Goal: Find specific page/section: Find specific page/section

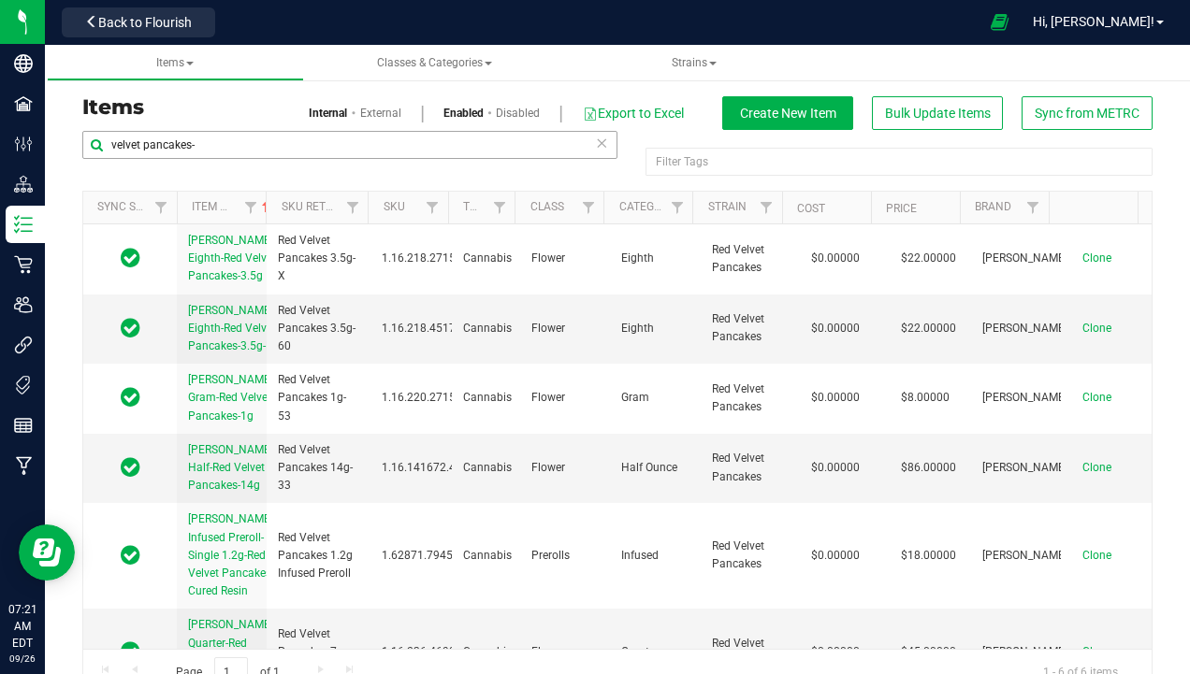
scroll to position [39, 0]
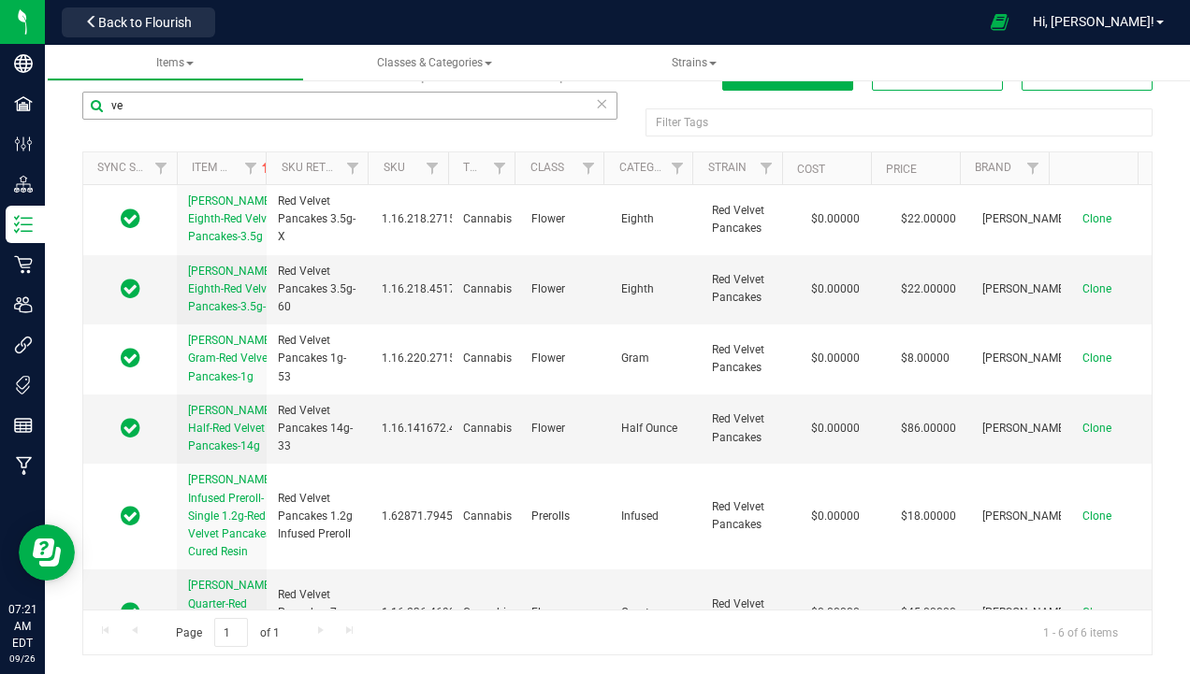
type input "v"
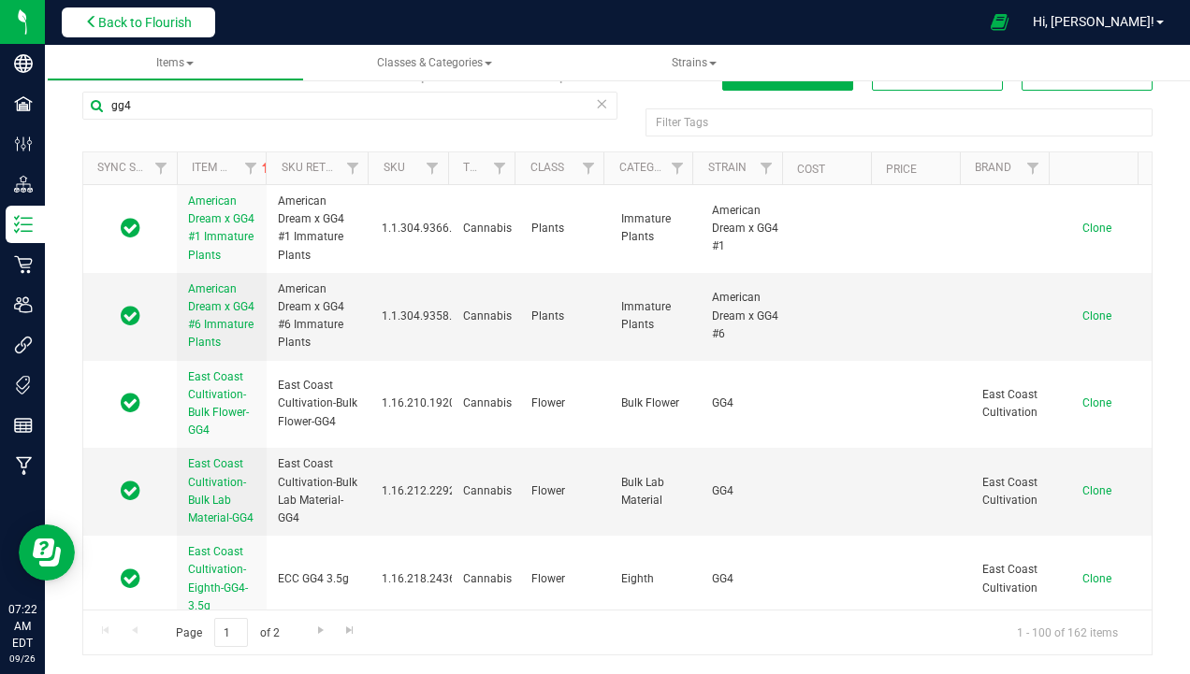
type input "gg4"
click at [159, 23] on span "Back to Flourish" at bounding box center [145, 22] width 94 height 15
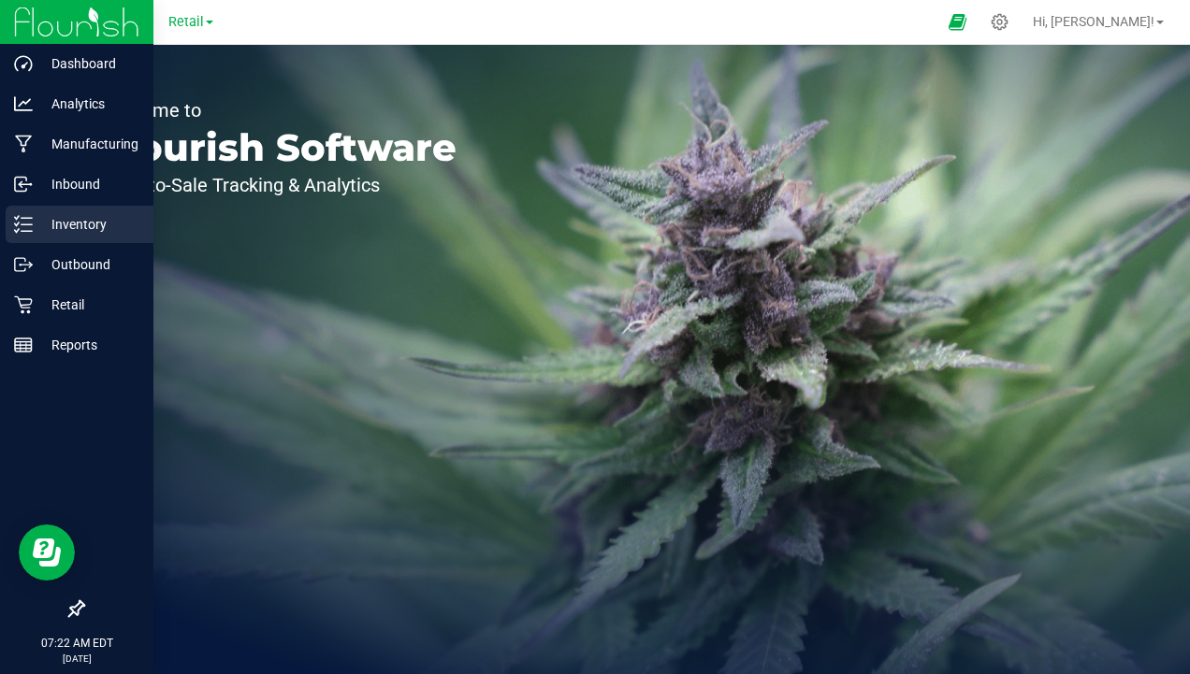
click at [51, 229] on p "Inventory" at bounding box center [89, 224] width 112 height 22
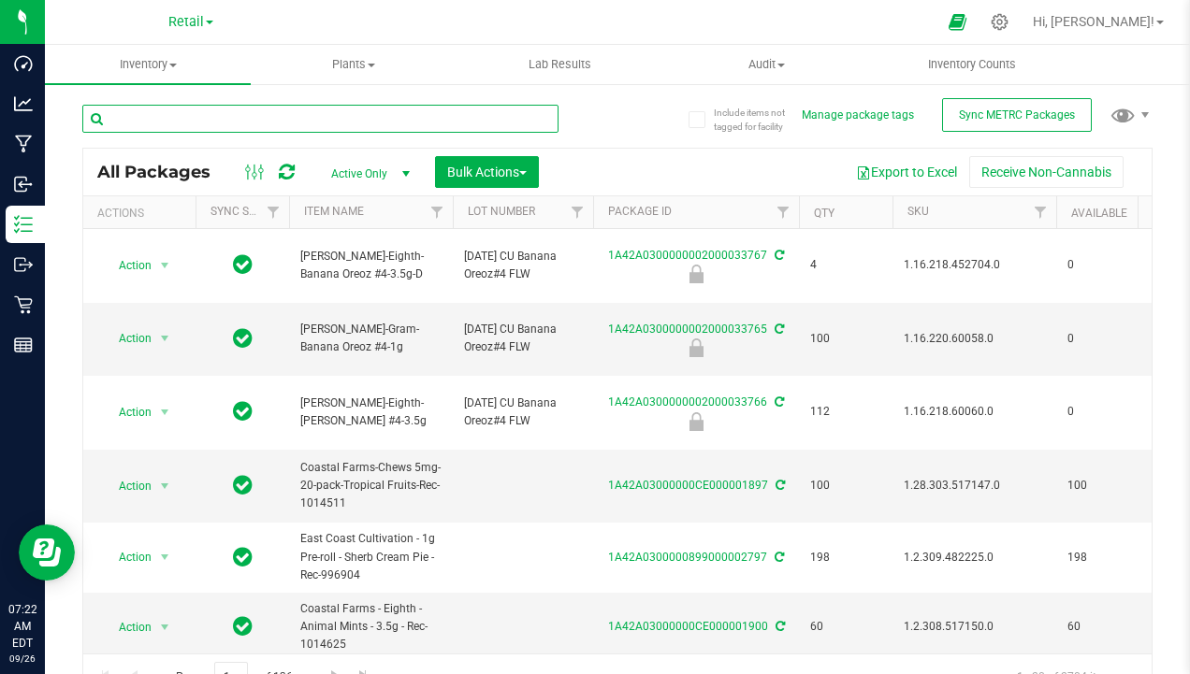
click at [252, 108] on input "text" at bounding box center [320, 119] width 476 height 28
type input "gg4"
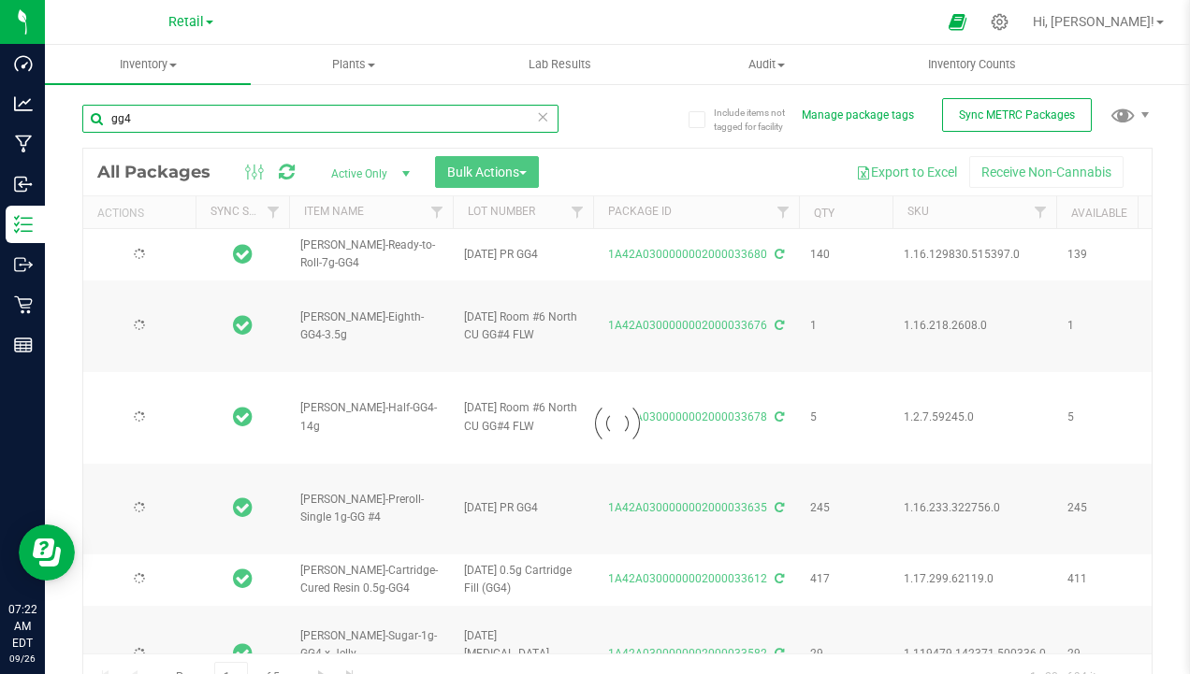
type input "[DATE]"
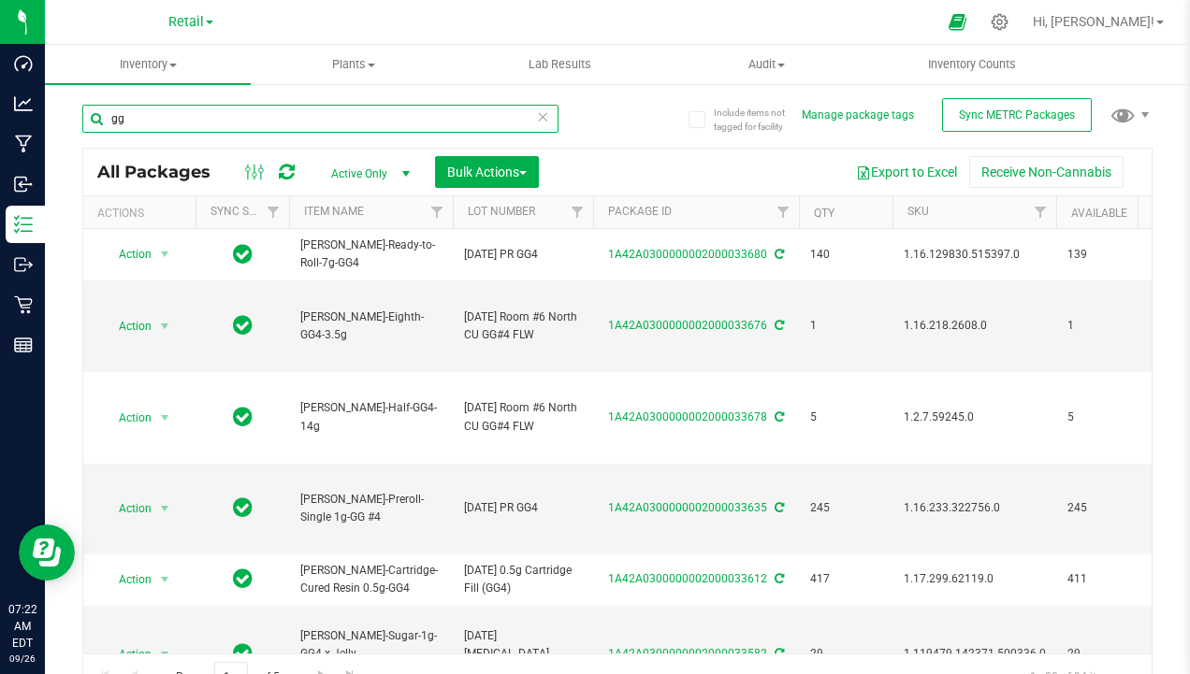
type input "g"
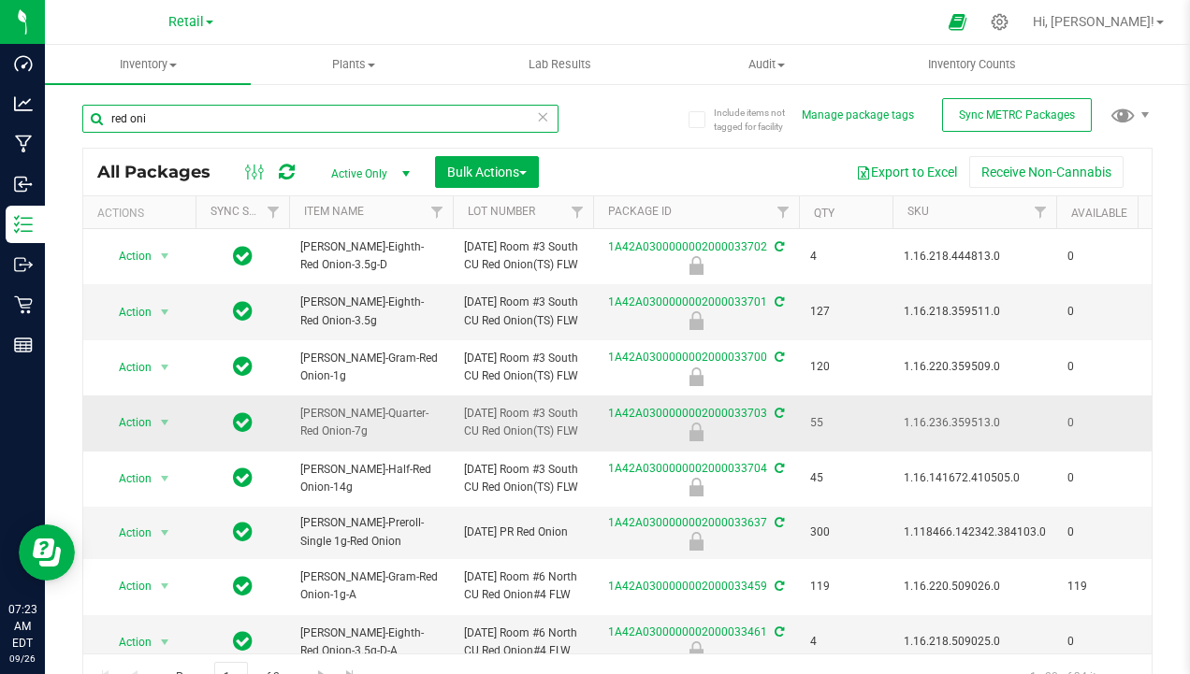
type input "red oni"
